Goal: Task Accomplishment & Management: Complete application form

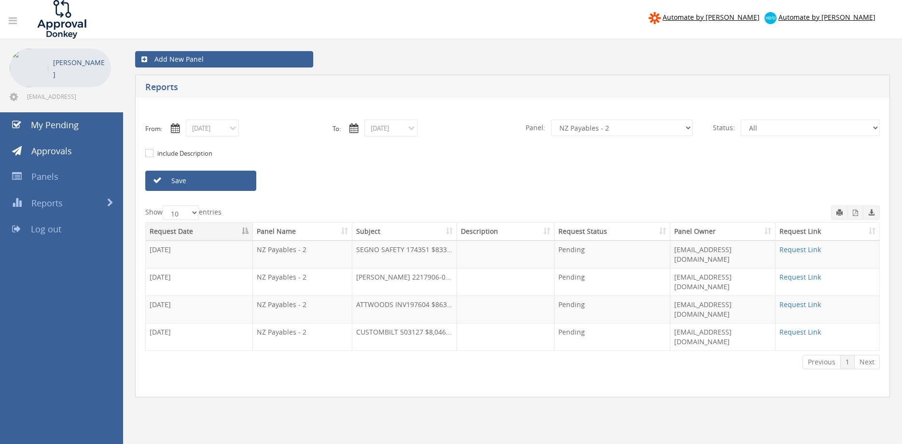
select select "number:9741"
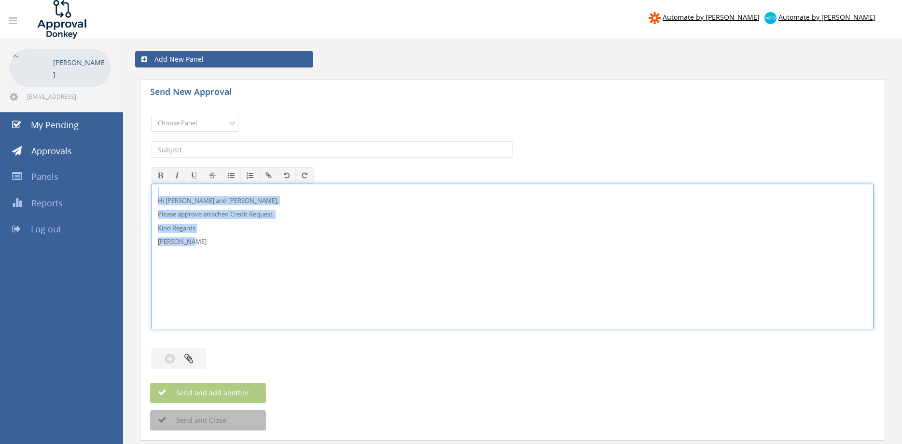
click at [151, 115] on select "Choose Panel Alarm Credits RG - 3 NZ Utilities Cable and SAI Global NZ Alarms-1…" at bounding box center [194, 123] width 87 height 17
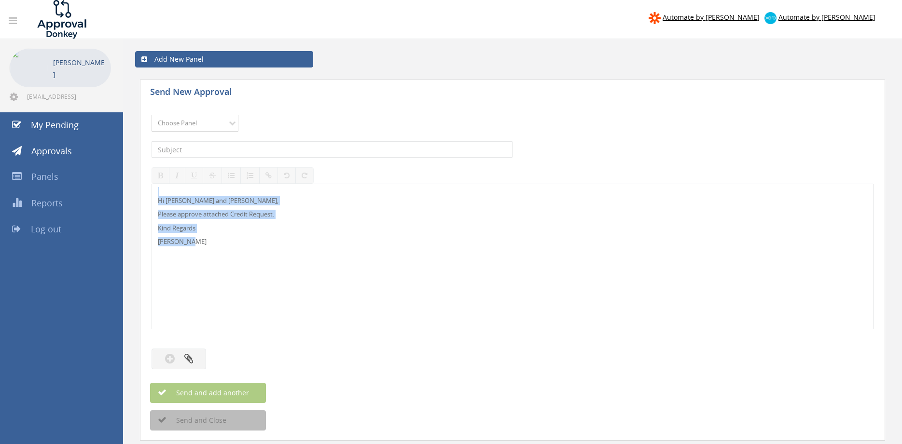
select select "9742"
click option "NZ Credits - 2" at bounding box center [0, 0] width 0 height 0
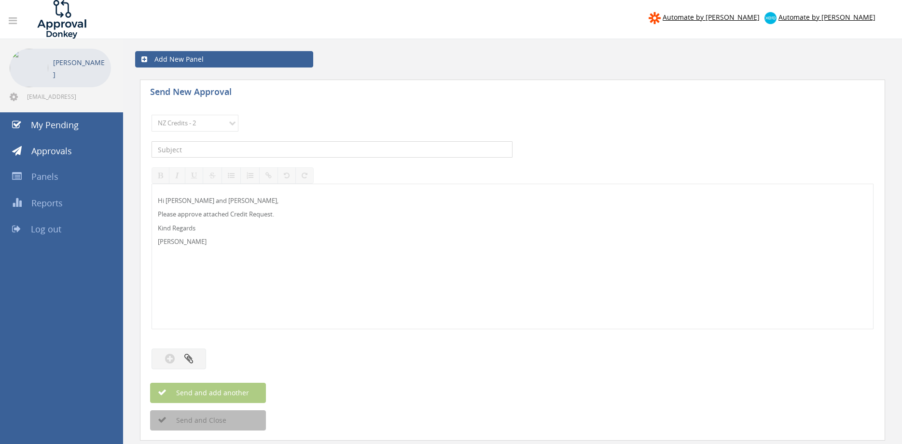
click at [227, 150] on input "text" at bounding box center [331, 149] width 361 height 16
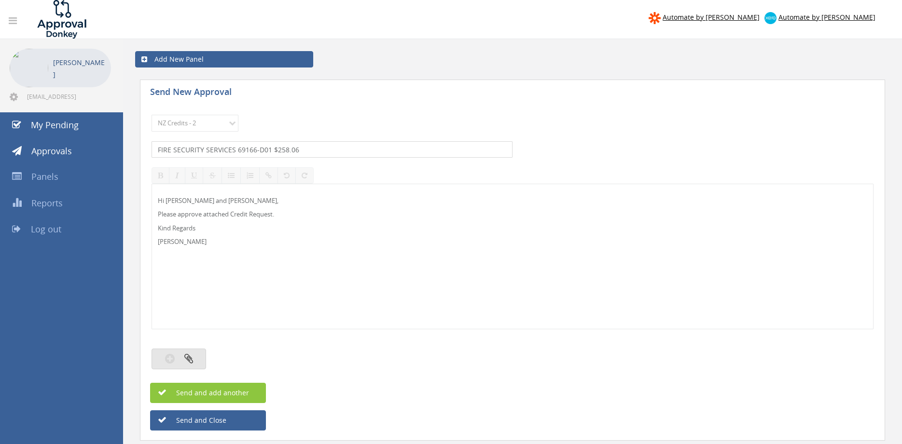
type input "FIRE SECURITY SERVICES 69166-D01 $258.06"
click at [195, 356] on button "button" at bounding box center [178, 359] width 55 height 21
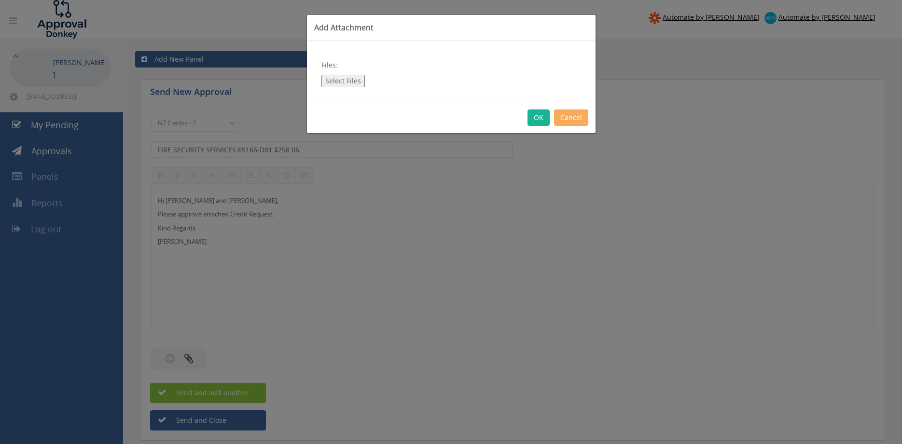
click at [337, 83] on button "Select Files" at bounding box center [342, 81] width 43 height 13
type input "C:\fakepath\Fire Security Services 69166-D01.pdf"
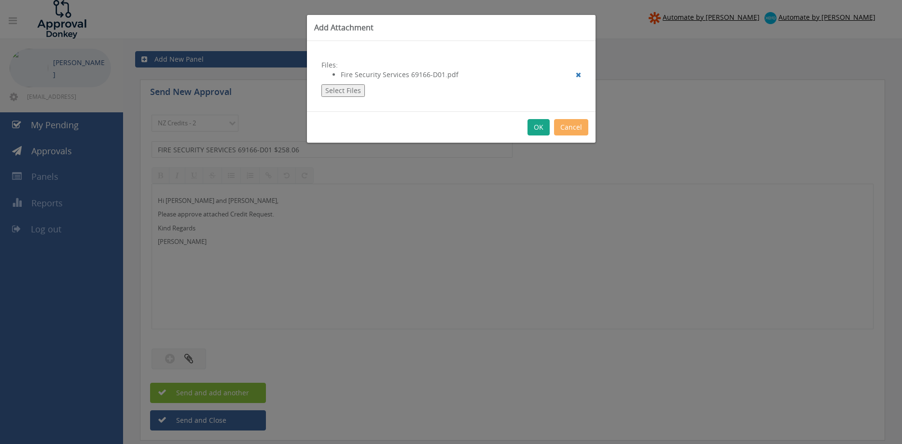
click at [541, 133] on button "OK" at bounding box center [538, 127] width 22 height 16
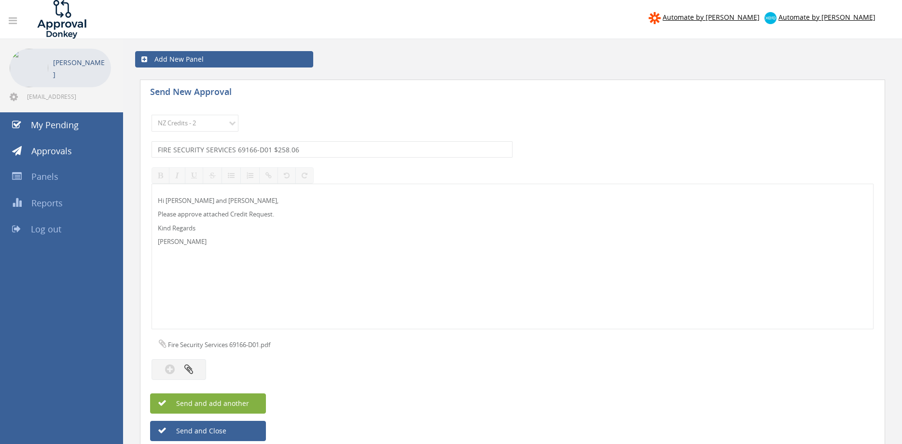
click at [248, 402] on button "Send and add another" at bounding box center [208, 404] width 116 height 20
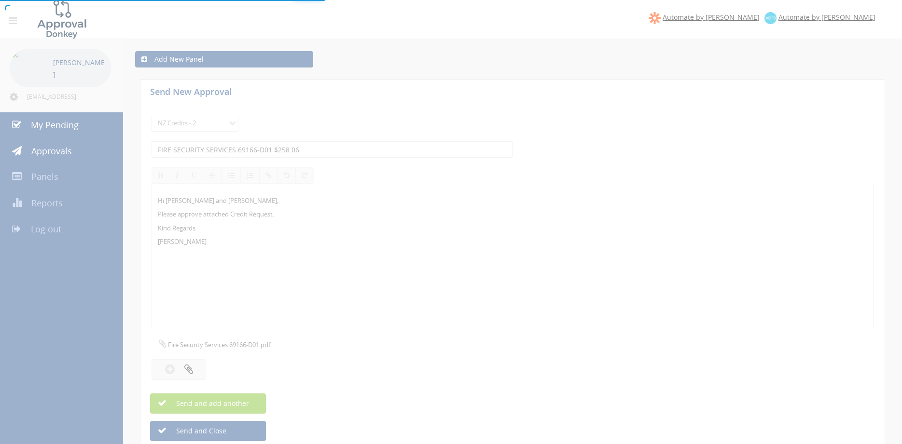
select select
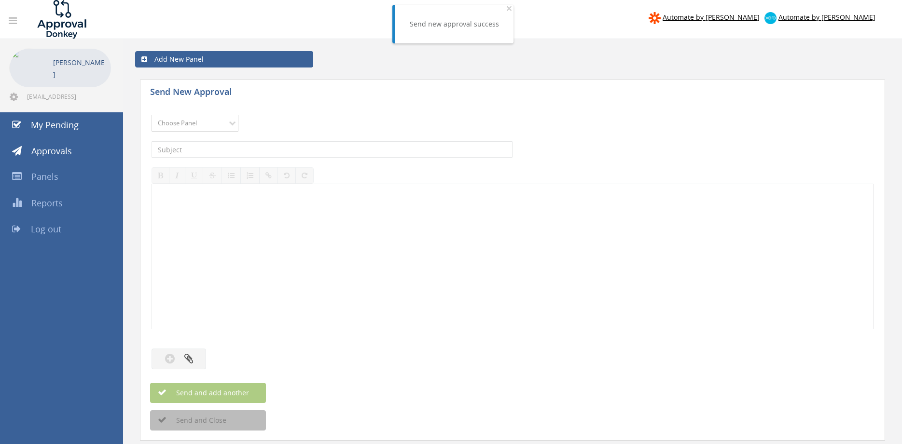
click at [151, 115] on select "Choose Panel Alarm Credits RG - 3 NZ Utilities Cable and SAI Global NZ Alarms-1…" at bounding box center [194, 123] width 87 height 17
select select "9742"
click option "NZ Credits - 2" at bounding box center [0, 0] width 0 height 0
click at [252, 148] on input "text" at bounding box center [331, 149] width 361 height 16
type input "TYCO 61830-D01 $504.99"
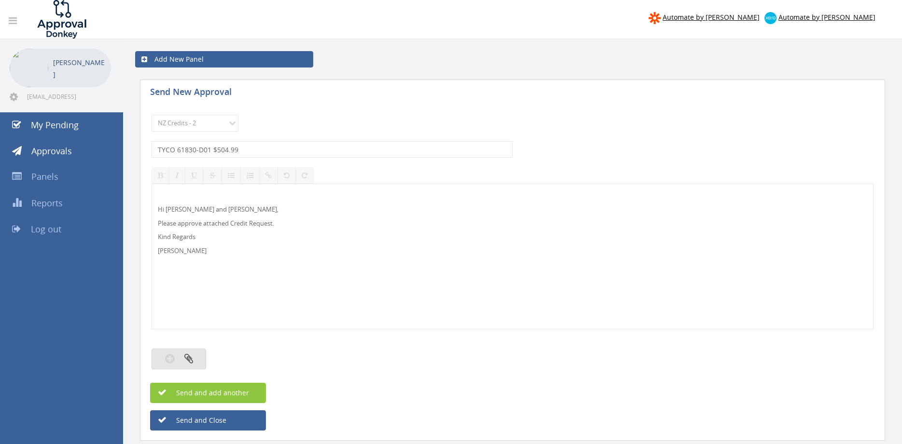
click at [193, 358] on button "button" at bounding box center [178, 359] width 55 height 21
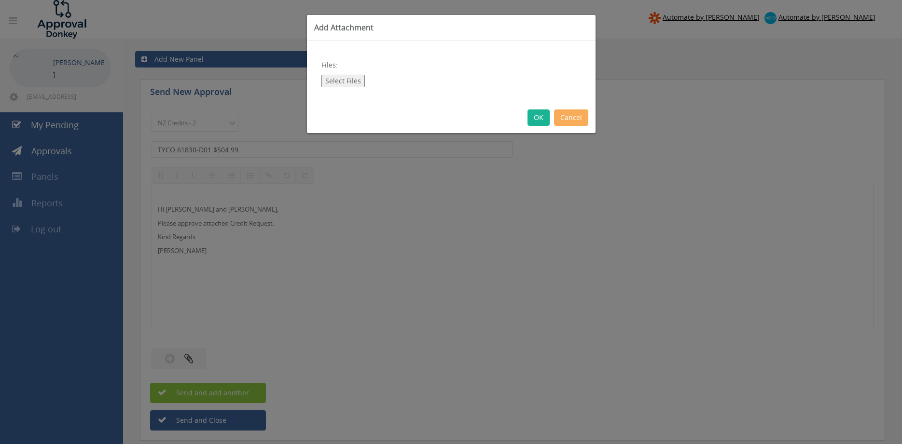
click at [348, 82] on button "Select Files" at bounding box center [342, 81] width 43 height 13
type input "C:\fakepath\TYCO 61830-D01.pdf"
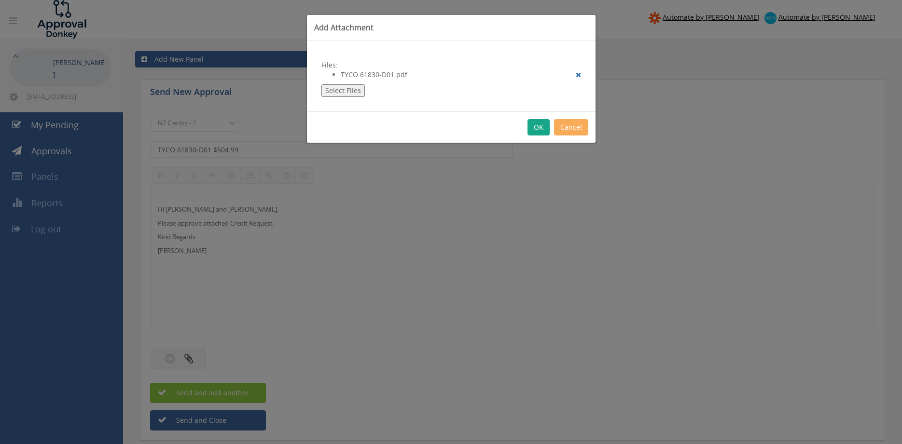
click at [537, 127] on button "OK" at bounding box center [538, 127] width 22 height 16
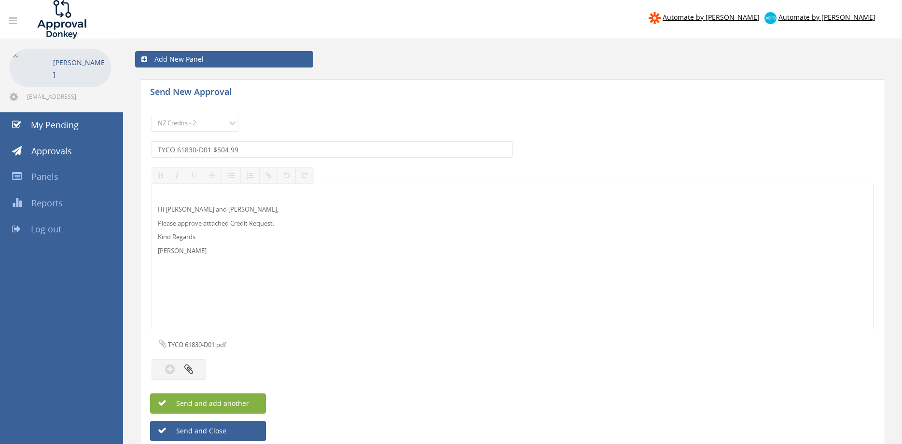
click at [255, 406] on button "Send and add another" at bounding box center [208, 404] width 116 height 20
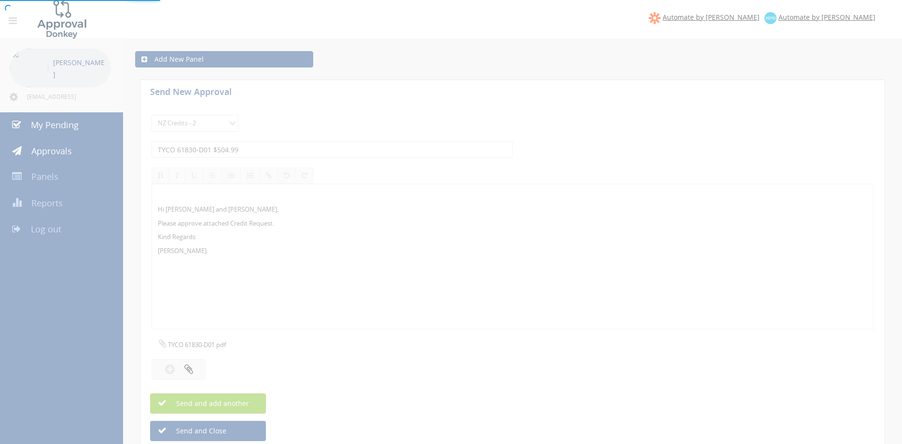
select select
